Goal: Task Accomplishment & Management: Manage account settings

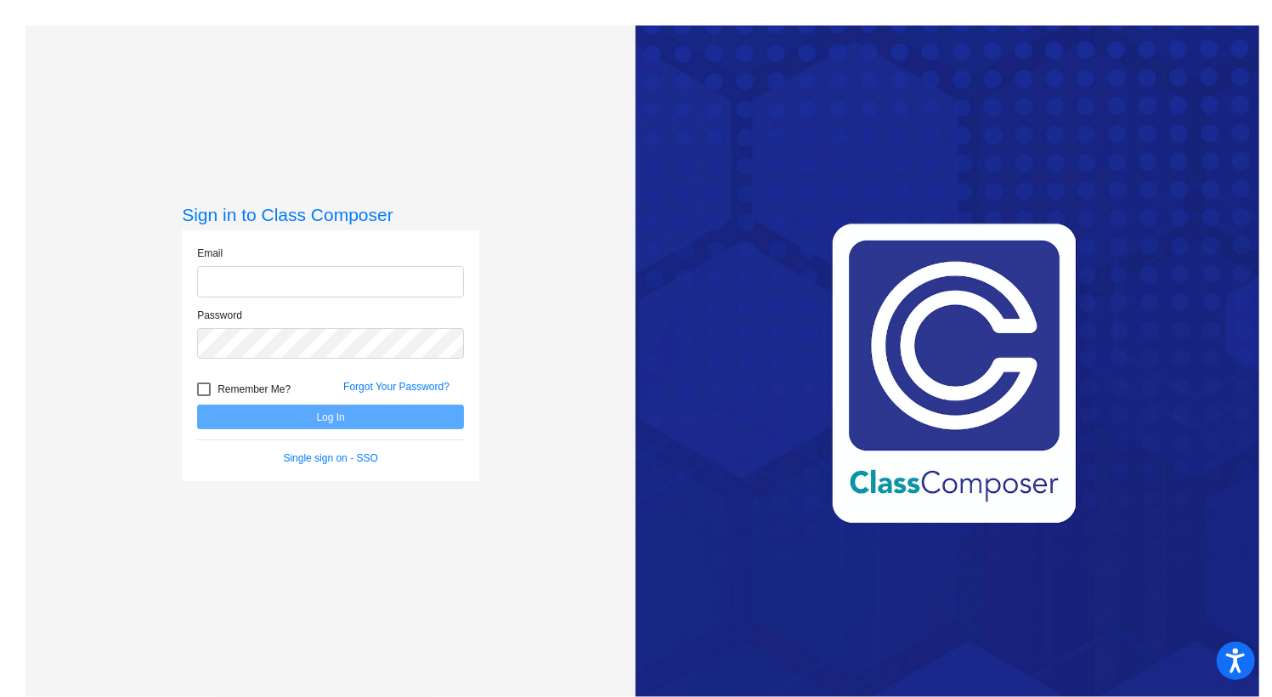
type input "[EMAIL_ADDRESS][DOMAIN_NAME]"
click at [408, 425] on button "Log In" at bounding box center [330, 416] width 267 height 25
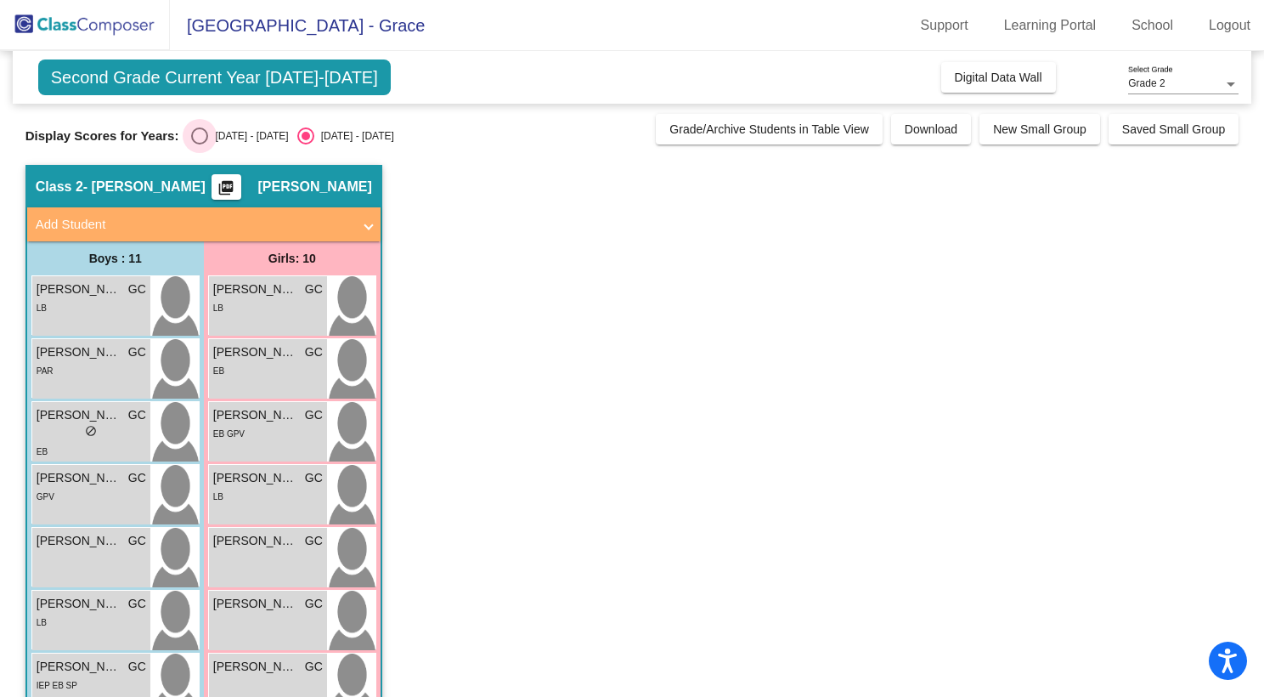
click at [195, 136] on div "Select an option" at bounding box center [199, 135] width 17 height 17
click at [199, 144] on input "[DATE] - [DATE]" at bounding box center [199, 144] width 1 height 1
radio input "true"
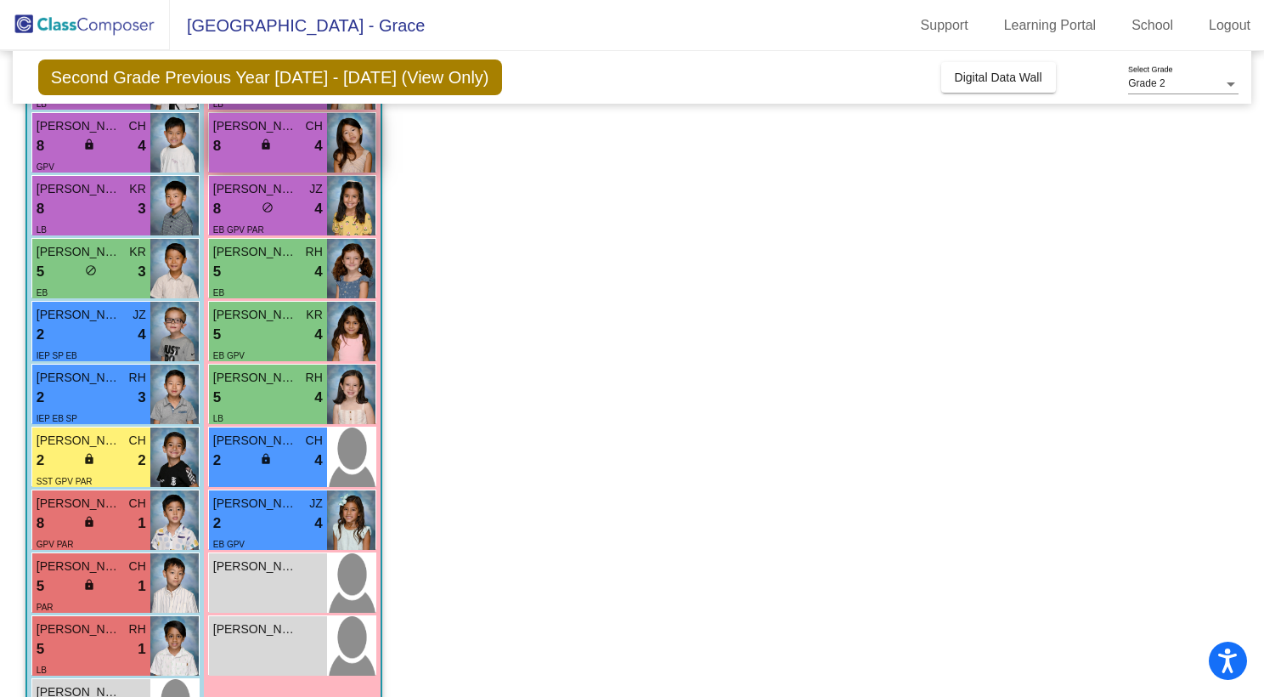
scroll to position [296, 0]
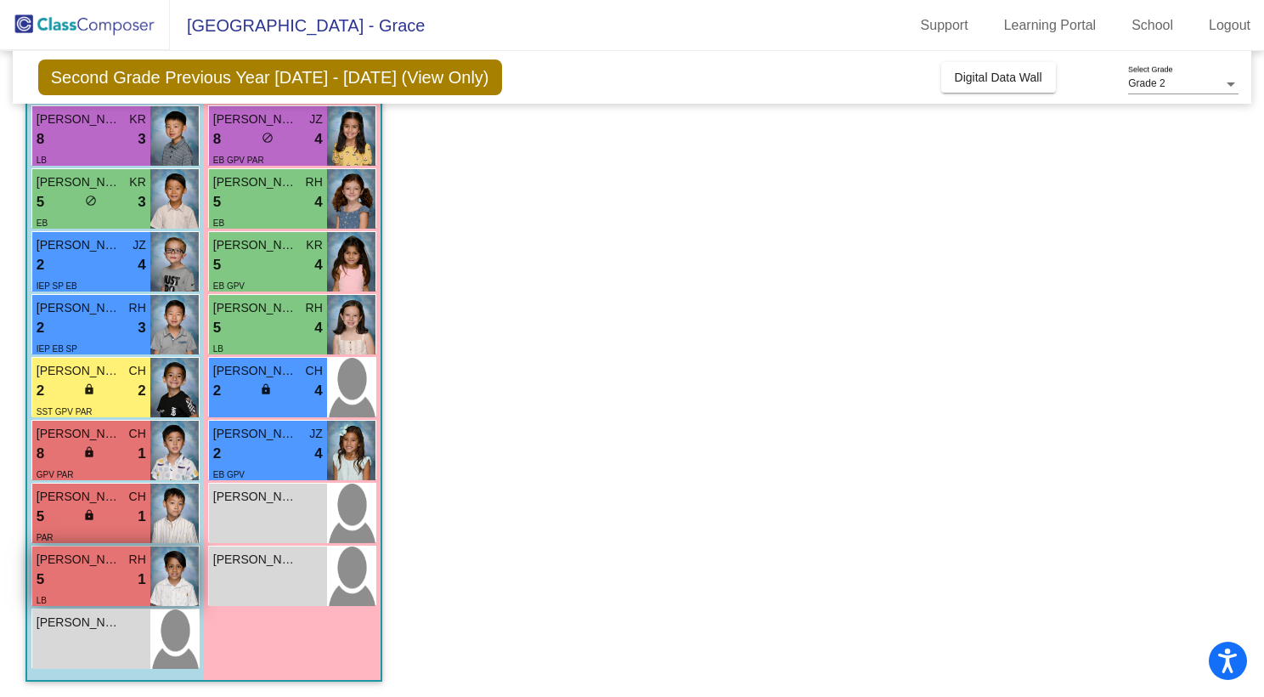
click at [88, 572] on div "5 lock do_not_disturb_alt 1" at bounding box center [92, 579] width 110 height 22
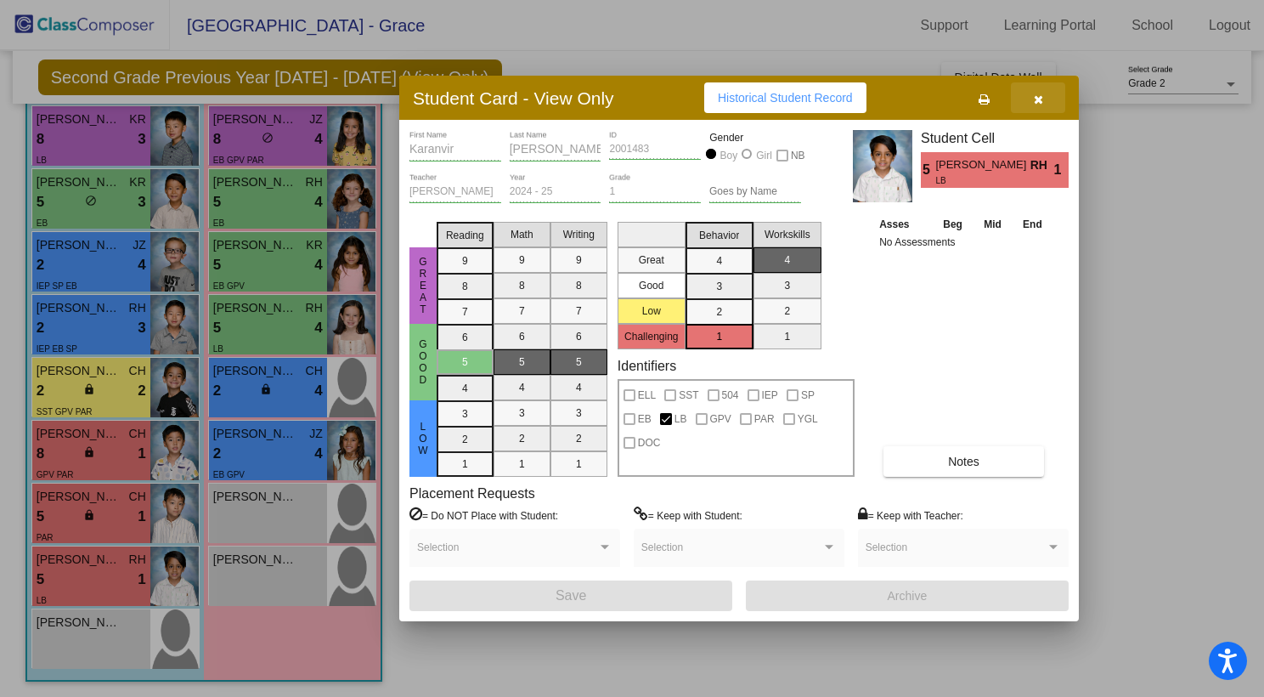
click at [1037, 95] on icon "button" at bounding box center [1038, 99] width 9 height 12
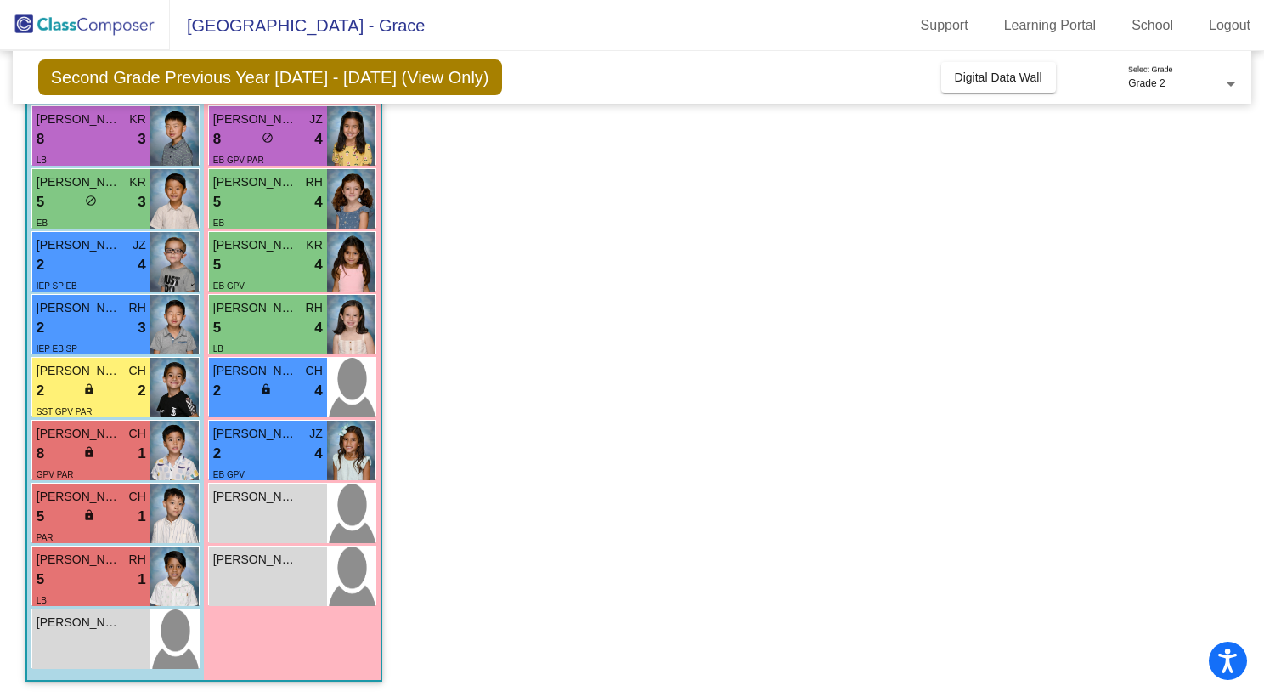
click at [585, 321] on app-classroom "Class 2 - [PERSON_NAME] picture_as_pdf [PERSON_NAME] Add Student First Name Las…" at bounding box center [631, 283] width 1213 height 829
